Goal: Check status: Check status

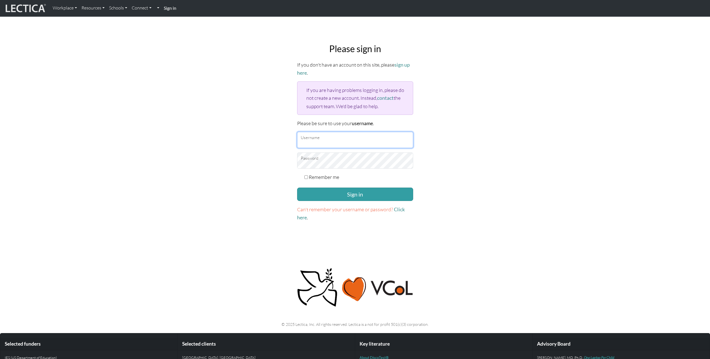
click at [344, 137] on input "Username" at bounding box center [355, 140] width 116 height 16
type input "jessejames"
click at [331, 174] on label "Remember me" at bounding box center [324, 177] width 30 height 8
click at [308, 175] on input "Remember me" at bounding box center [306, 177] width 4 height 4
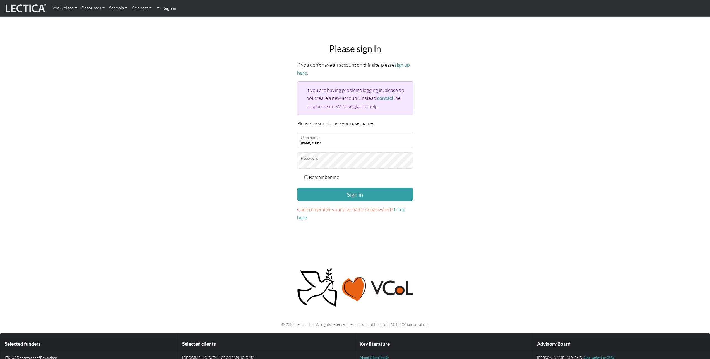
checkbox input "true"
click at [333, 192] on button "Sign in" at bounding box center [355, 194] width 116 height 13
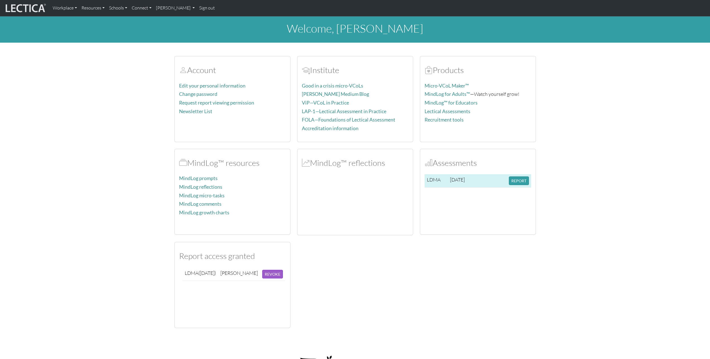
click at [506, 179] on td at bounding box center [497, 180] width 18 height 13
click at [511, 180] on button "REPORT" at bounding box center [519, 181] width 20 height 9
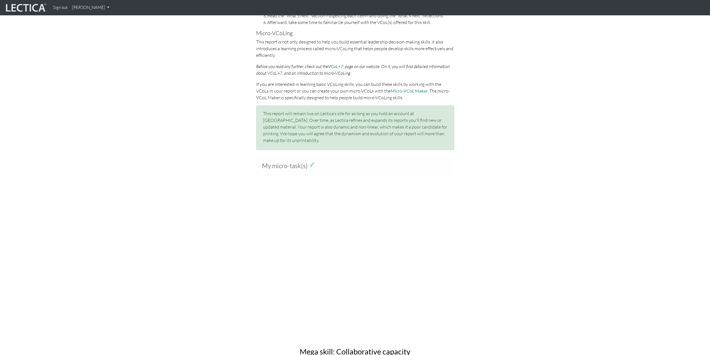
scroll to position [414, 0]
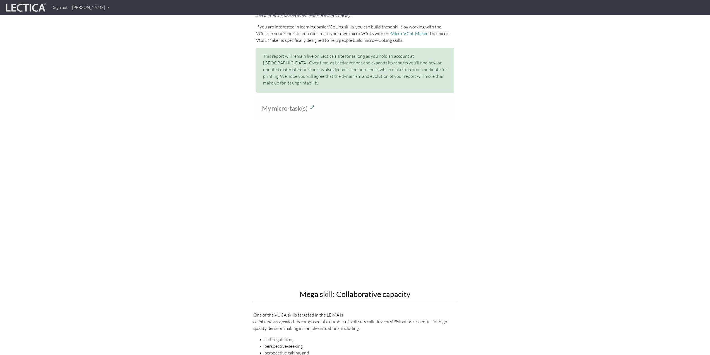
click at [312, 104] on button at bounding box center [312, 107] width 4 height 6
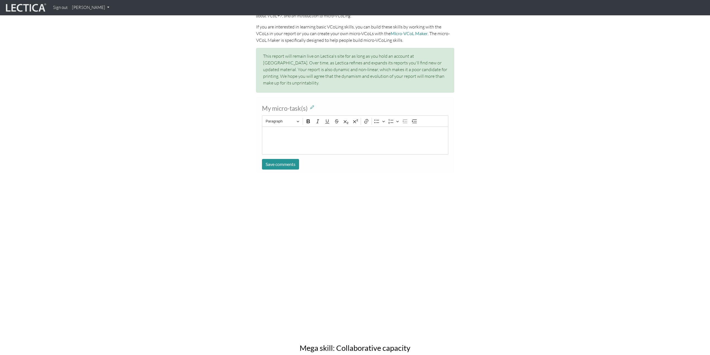
click at [303, 133] on div "Rich Text Editor. Editing area: main. Press ⌥0 for help." at bounding box center [355, 141] width 186 height 28
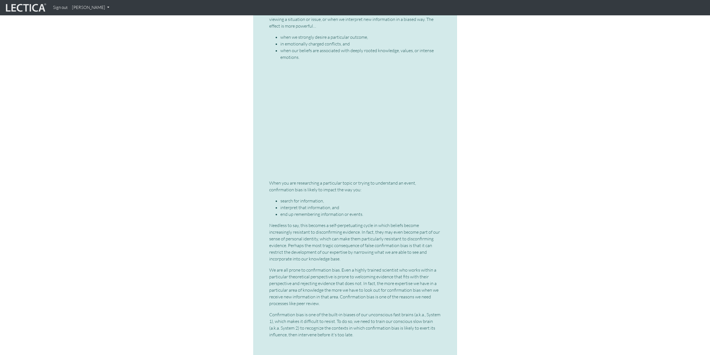
scroll to position [1283, 0]
